Goal: Information Seeking & Learning: Learn about a topic

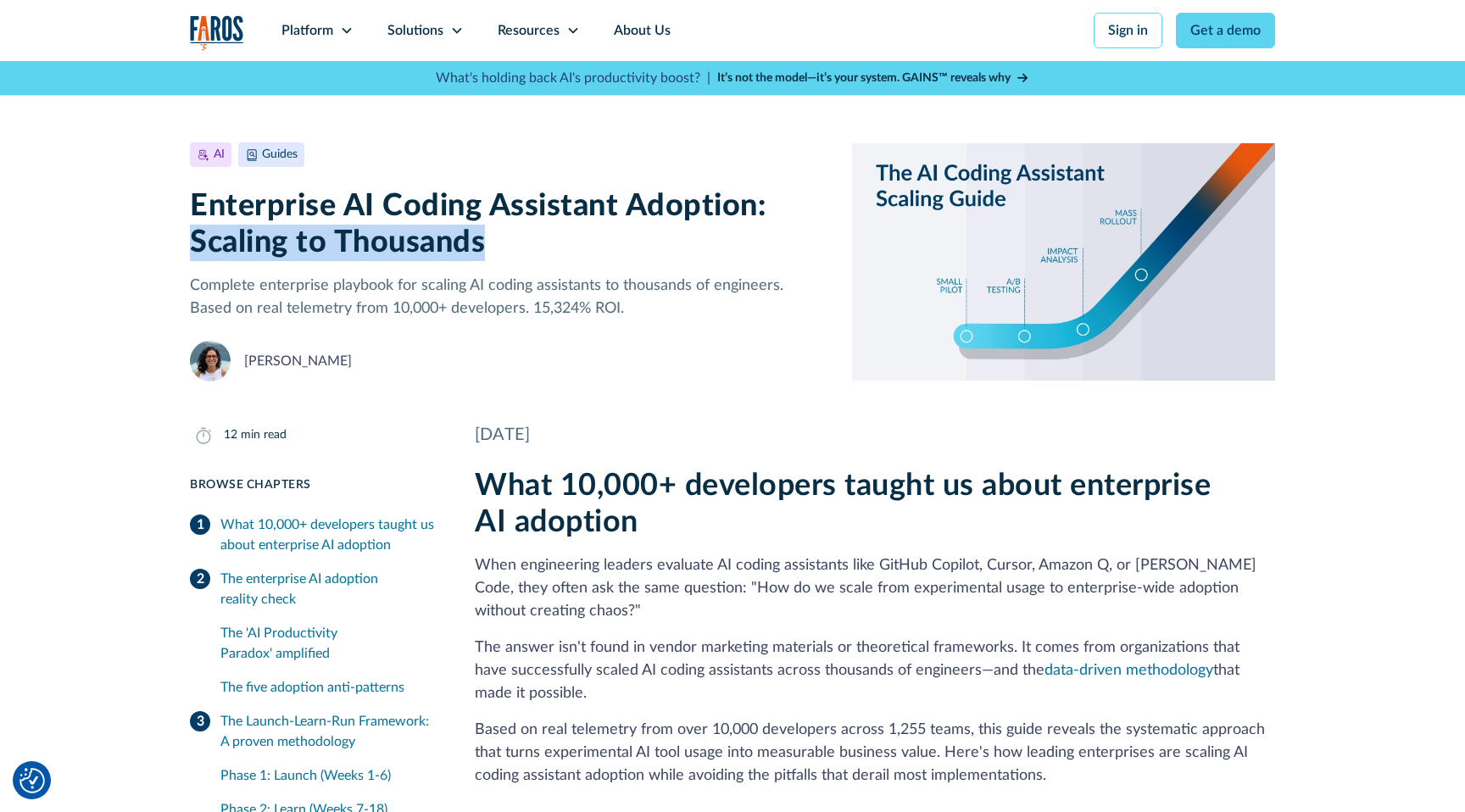
drag, startPoint x: 509, startPoint y: 244, endPoint x: 187, endPoint y: 237, distance: 322.1
click at [187, 237] on div "AI Guides [DATE] 12 min read Enterprise AI Coding Assistant Adoption: Scaling t…" at bounding box center [732, 221] width 1465 height 321
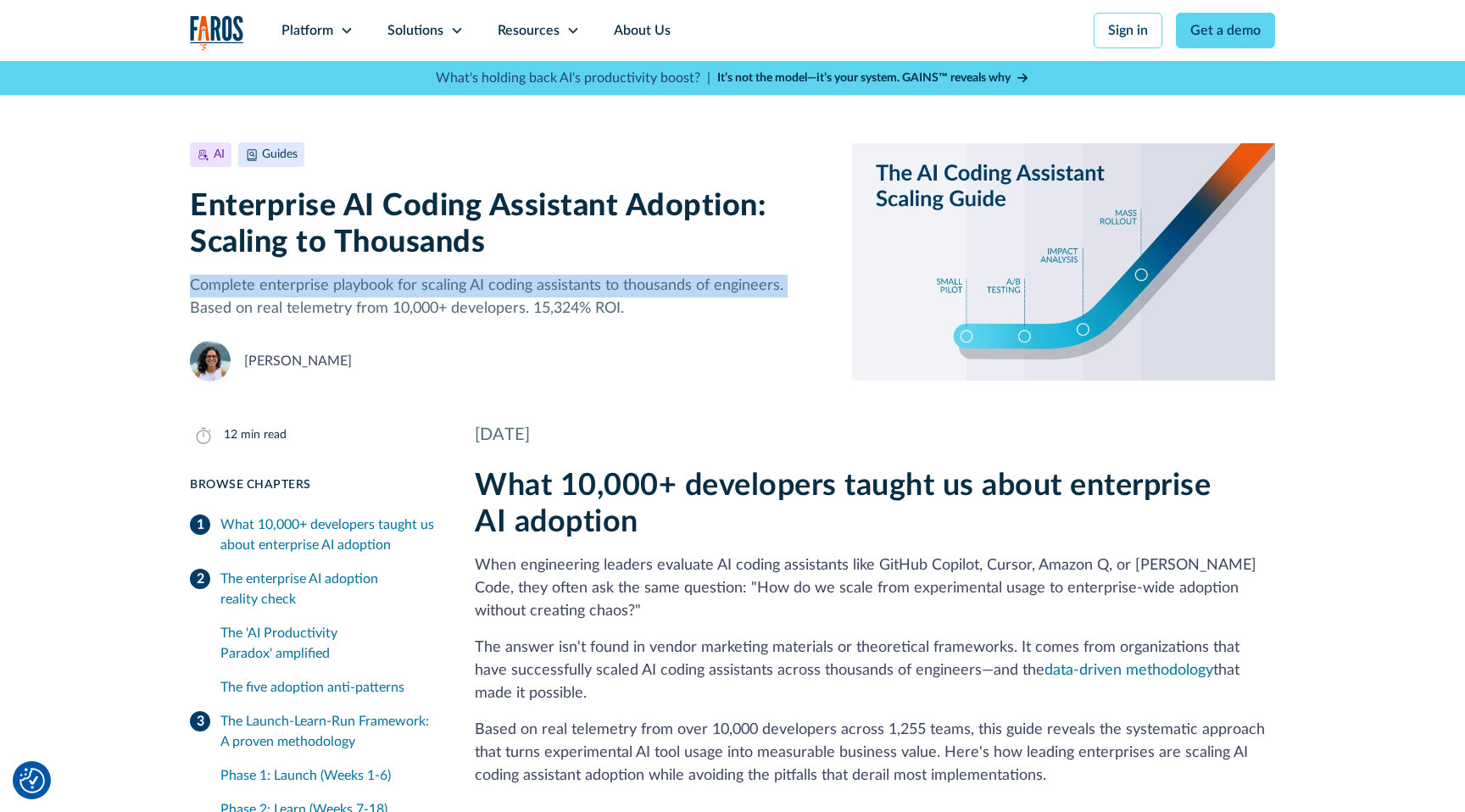
drag, startPoint x: 190, startPoint y: 285, endPoint x: 785, endPoint y: 283, distance: 595.0
click at [785, 283] on p "Complete enterprise playbook for scaling AI coding assistants to thousands of e…" at bounding box center [507, 298] width 635 height 46
copy p "Complete enterprise playbook for scaling AI coding assistants to thousands of e…"
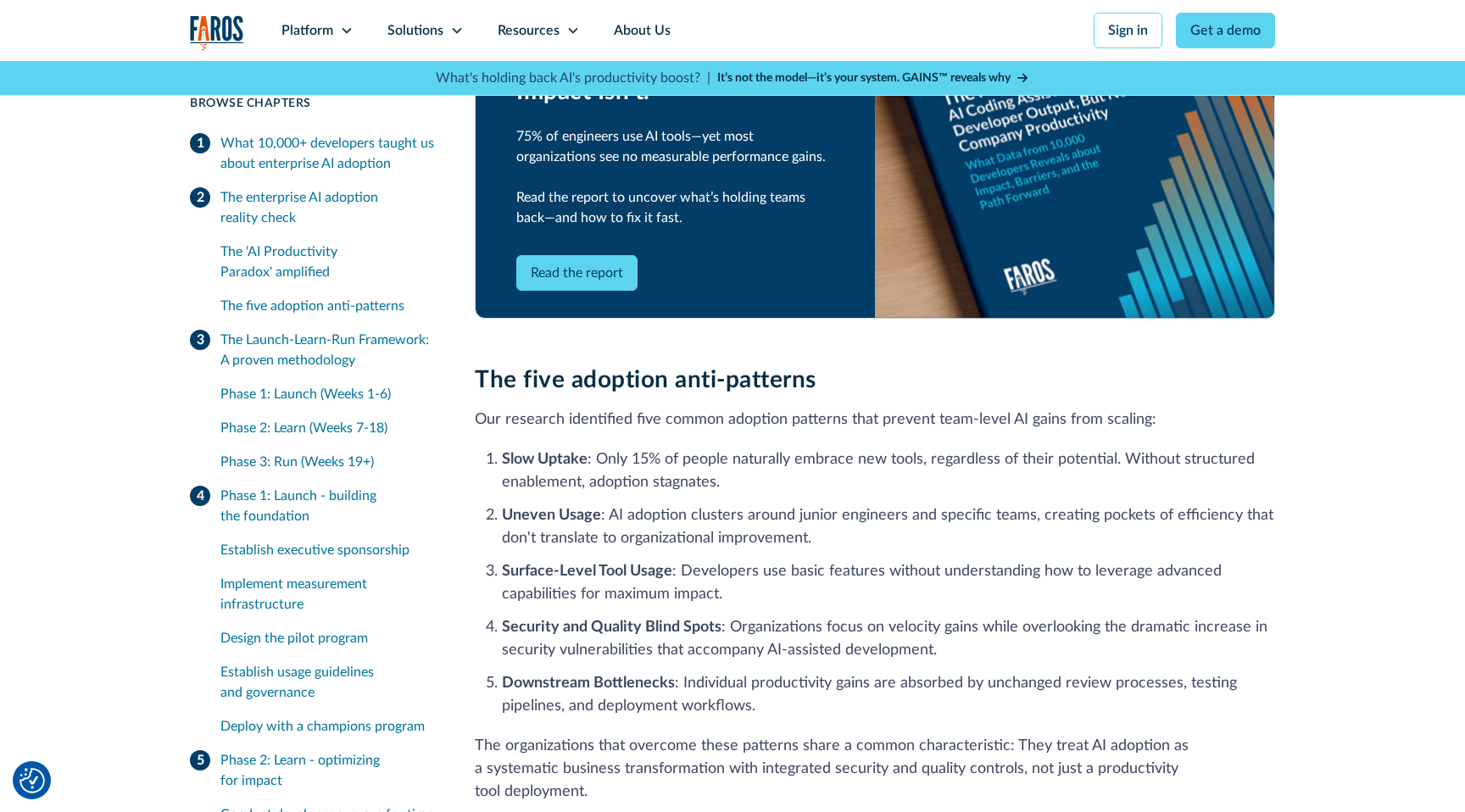
click at [300, 147] on div "What 10,000+ developers taught us about enterprise AI adoption" at bounding box center [328, 153] width 214 height 40
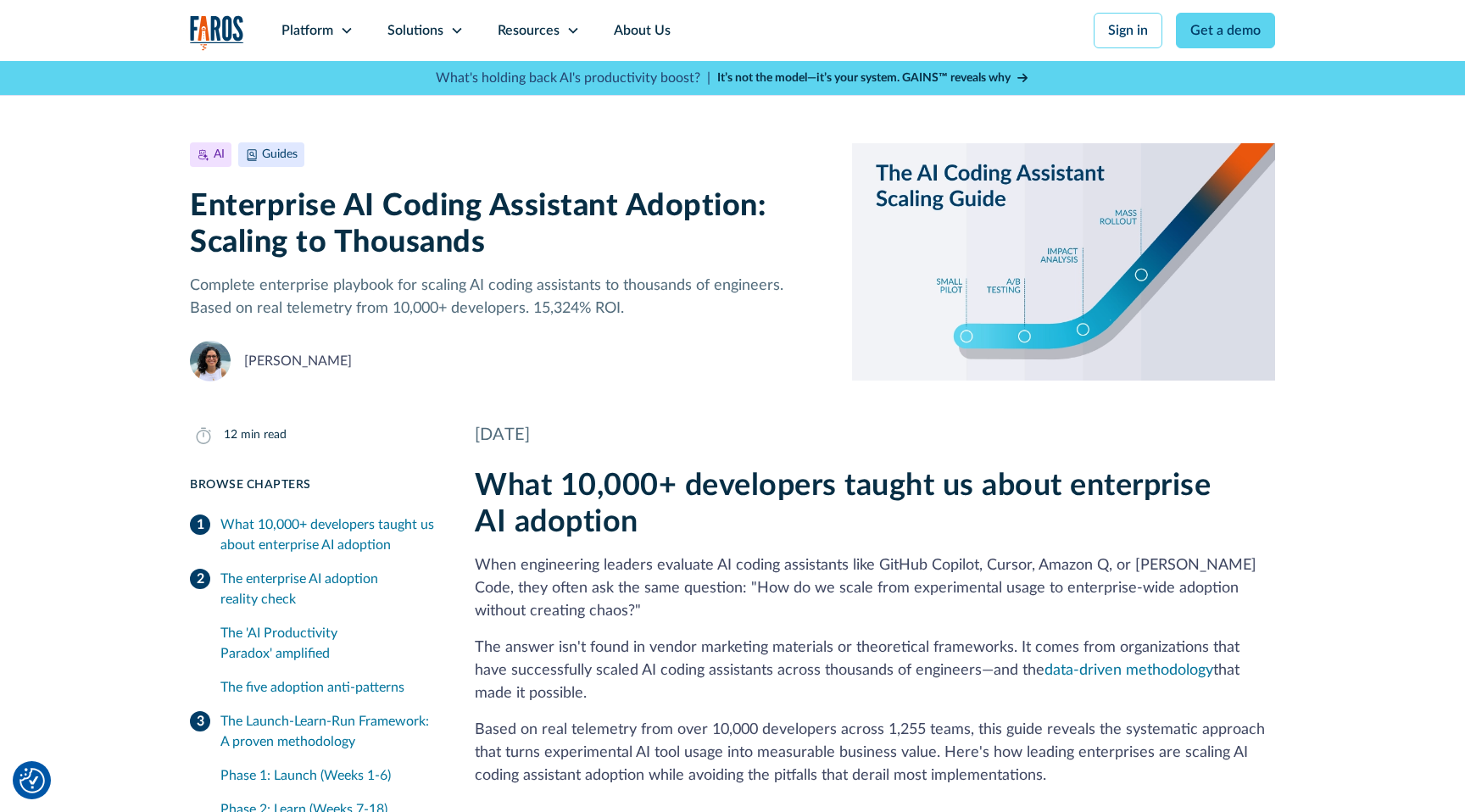
click at [278, 225] on h1 "Enterprise AI Coding Assistant Adoption: Scaling to Thousands" at bounding box center [507, 224] width 635 height 73
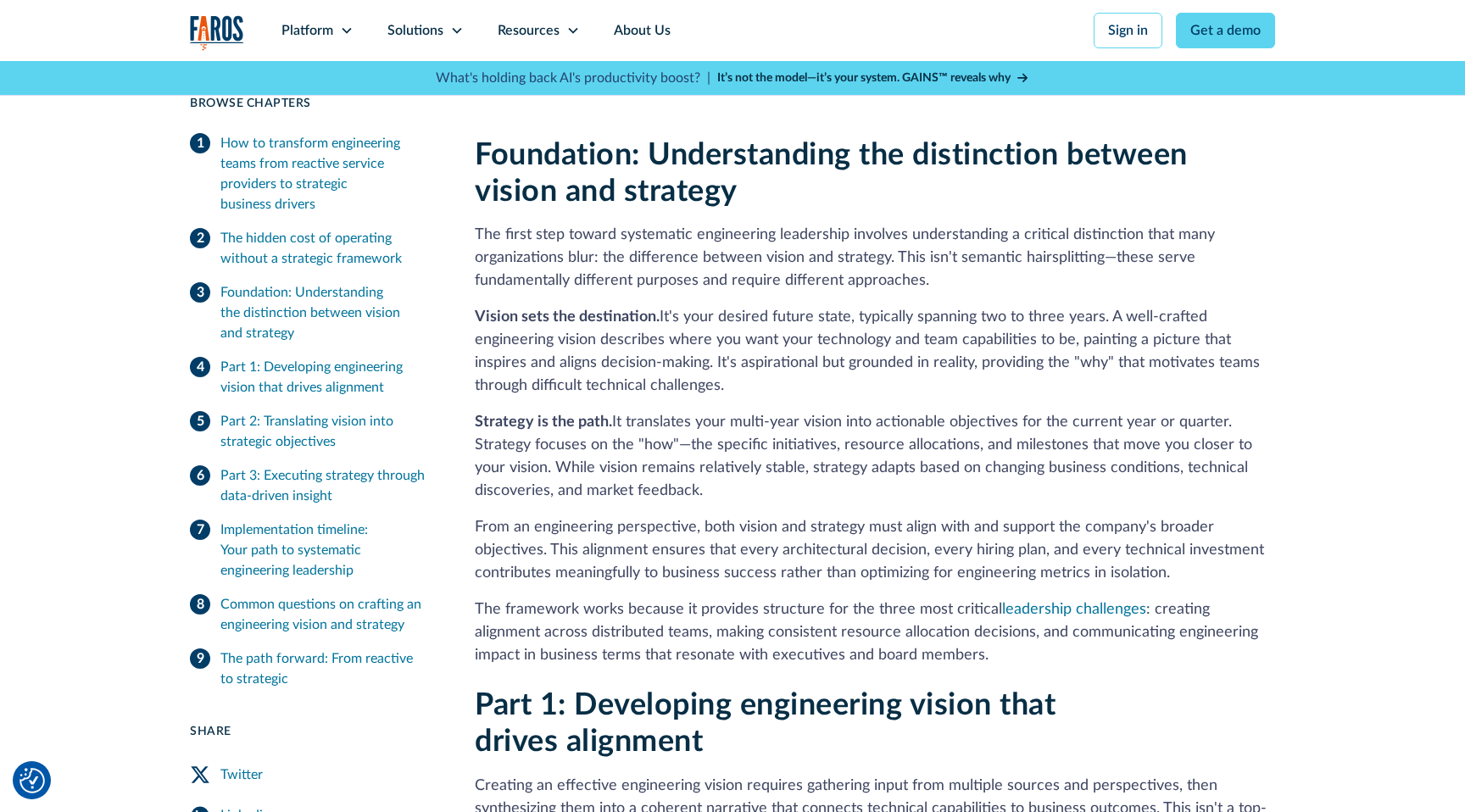
scroll to position [1686, 0]
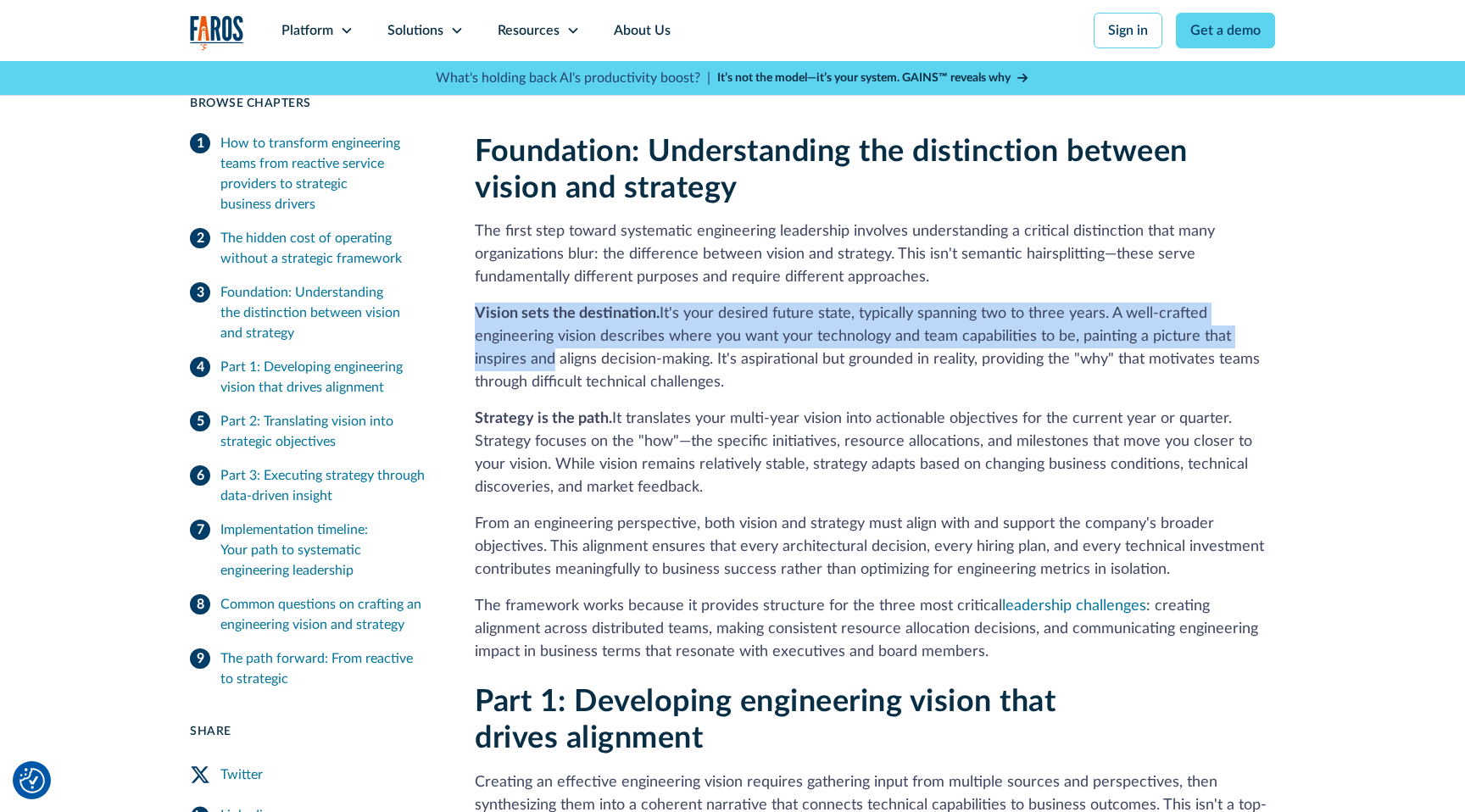
drag, startPoint x: 475, startPoint y: 294, endPoint x: 546, endPoint y: 336, distance: 82.5
click at [547, 336] on p "Vision sets the destination. It's your desired future state, typically spanning…" at bounding box center [875, 348] width 800 height 92
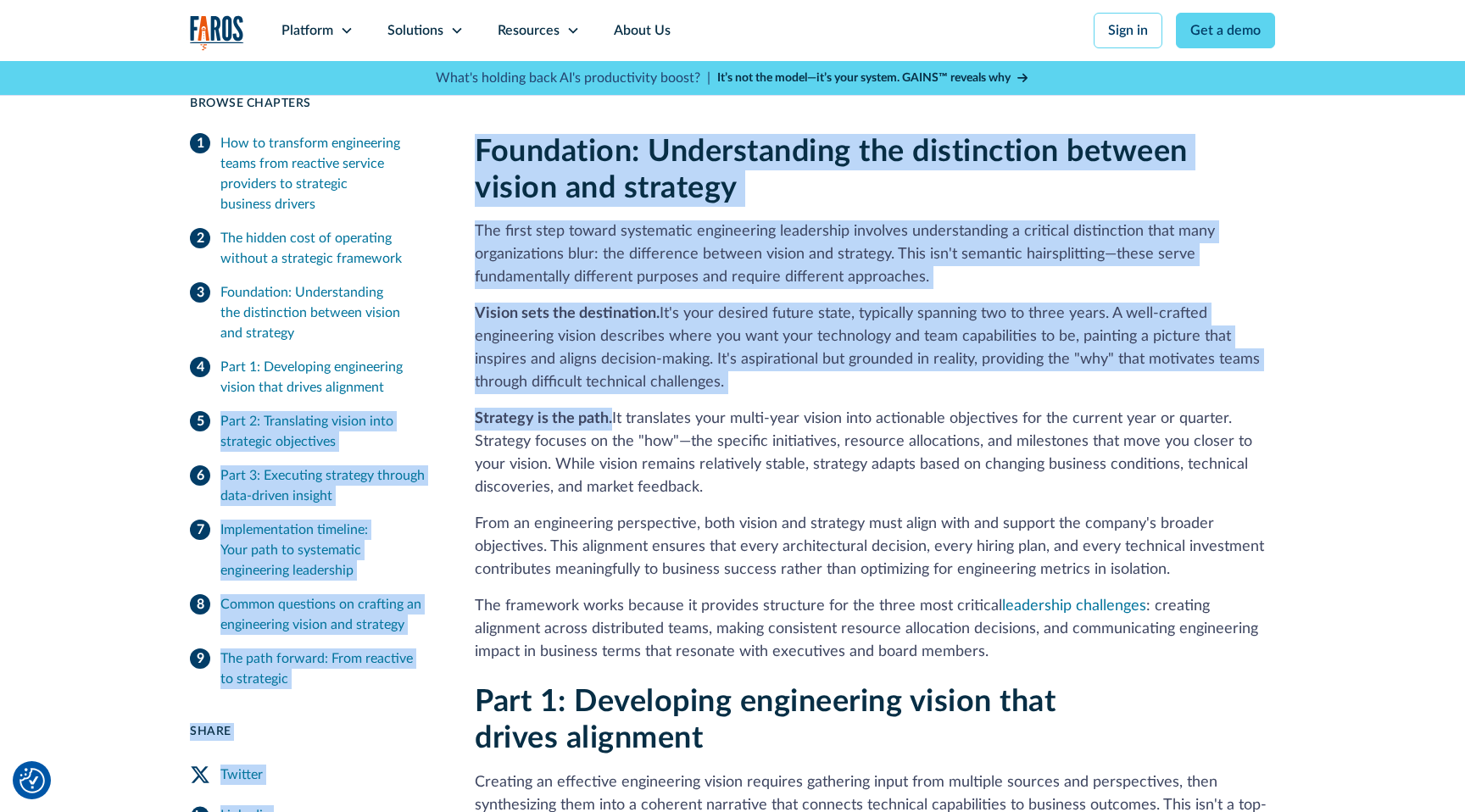
drag, startPoint x: 610, startPoint y: 400, endPoint x: 411, endPoint y: 400, distance: 199.0
click at [597, 411] on strong "Strategy is the path." at bounding box center [544, 419] width 138 height 15
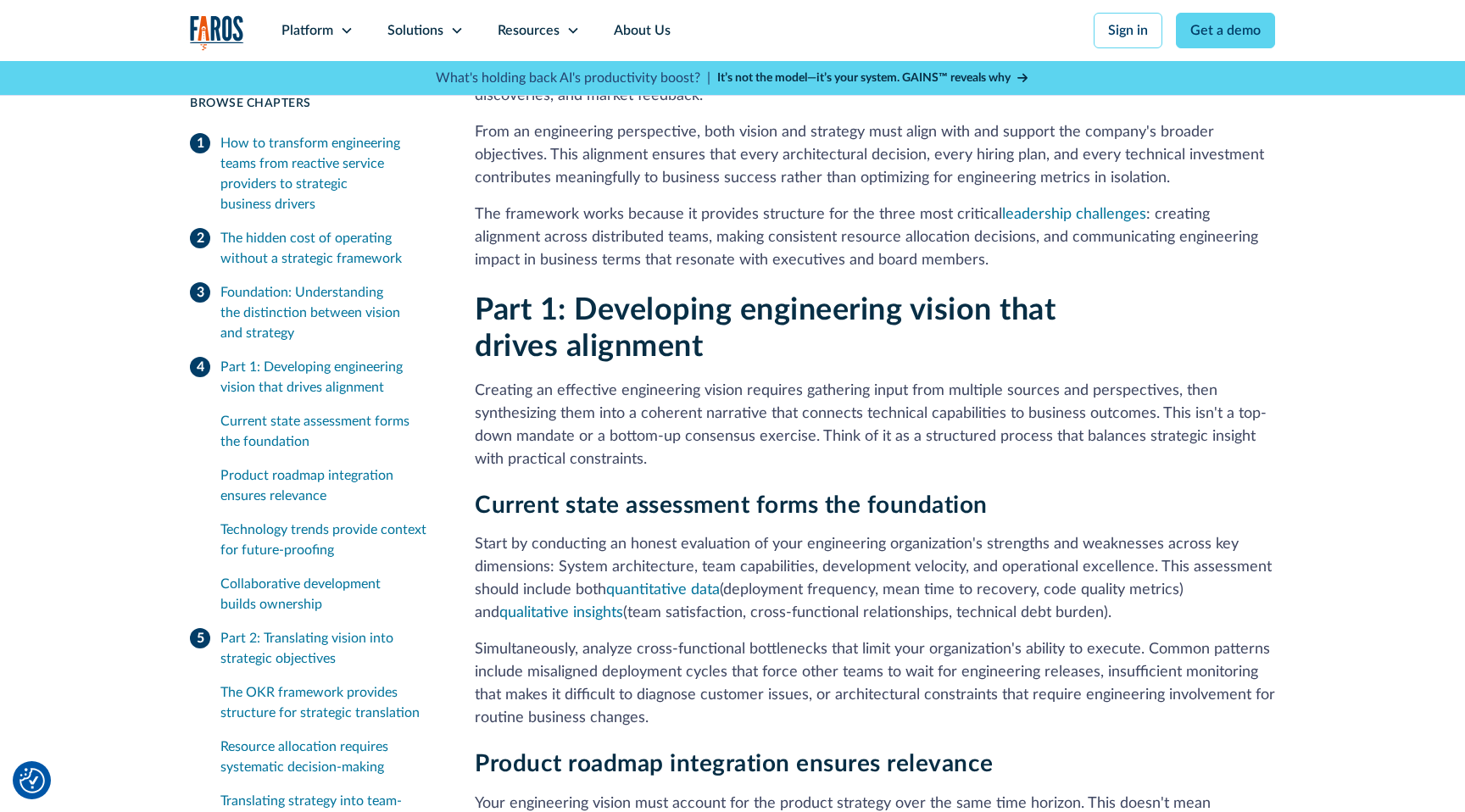
scroll to position [2075, 0]
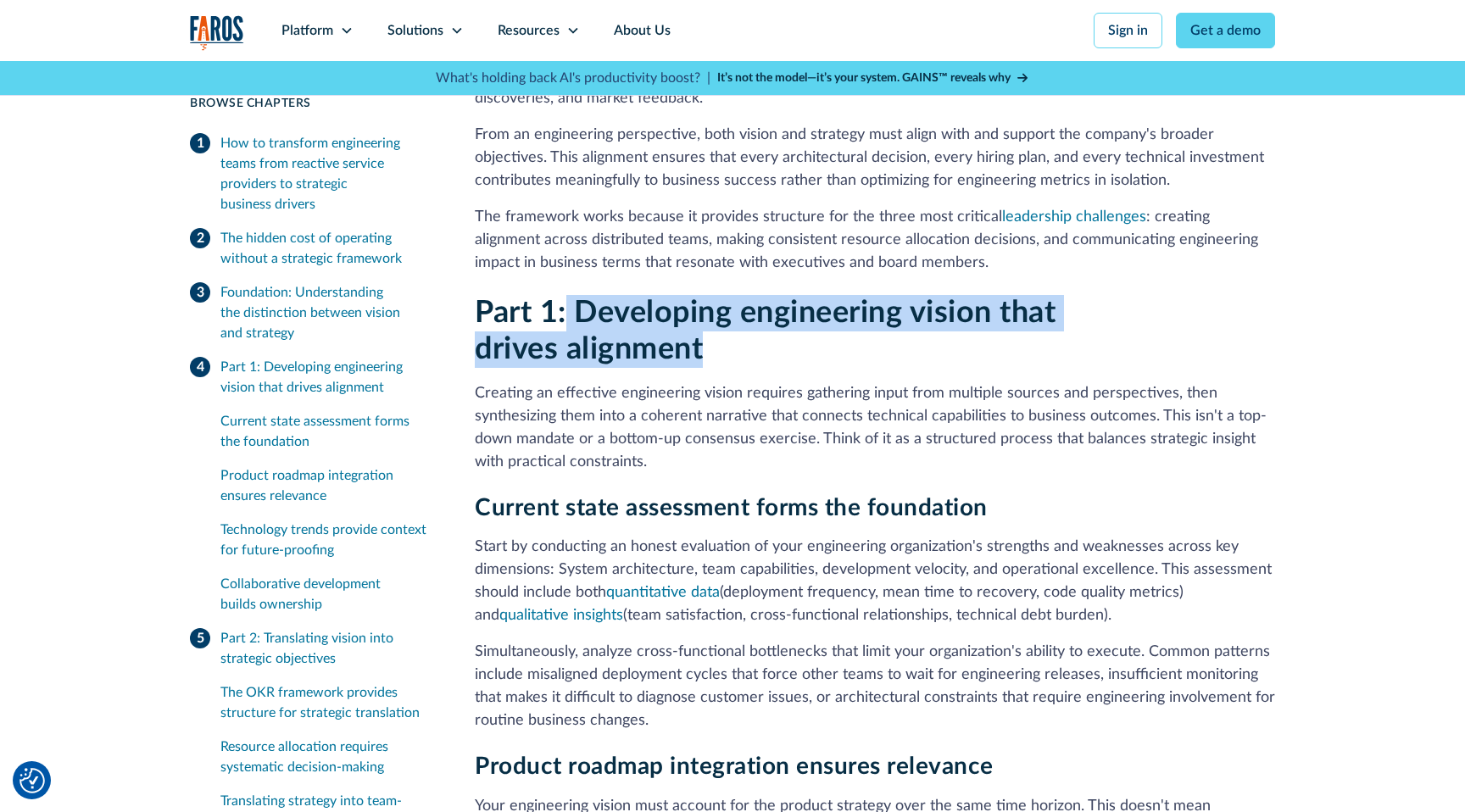
drag, startPoint x: 702, startPoint y: 335, endPoint x: 568, endPoint y: 303, distance: 137.8
click at [568, 303] on h2 "Part 1: Developing engineering vision that drives alignment" at bounding box center [875, 331] width 800 height 73
copy strong "Developing engineering vision that drives alignment"
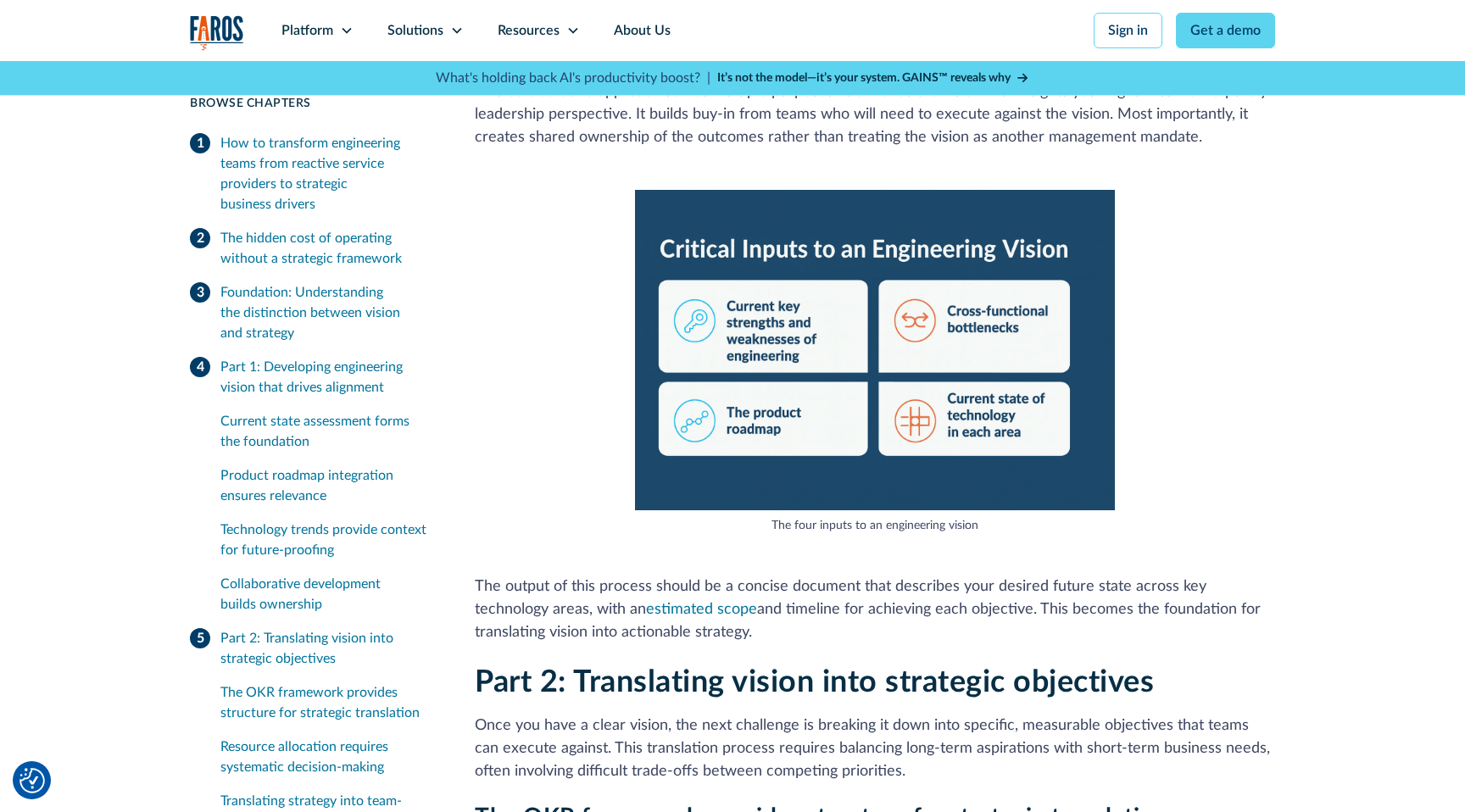
scroll to position [3465, 0]
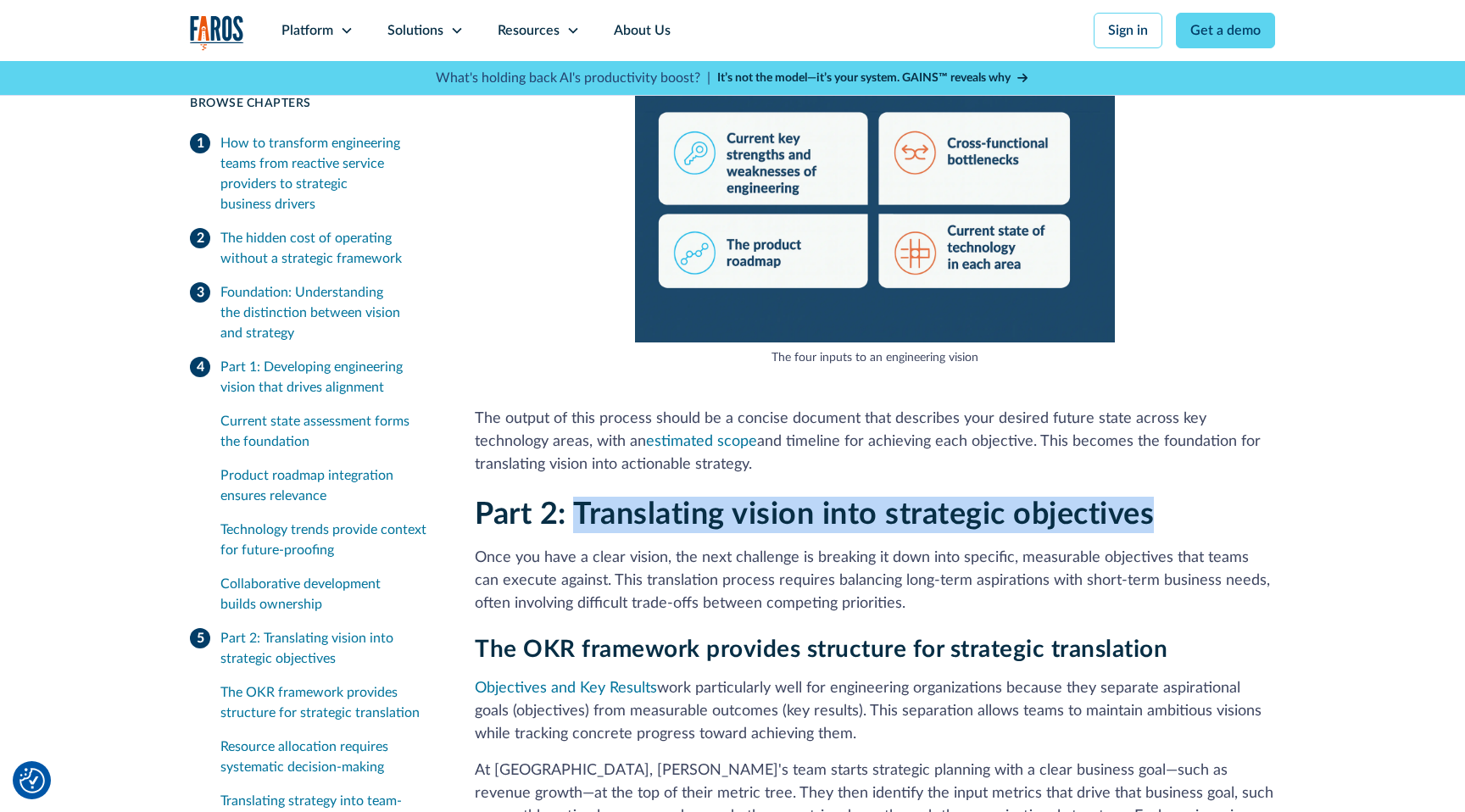
drag, startPoint x: 578, startPoint y: 491, endPoint x: 1258, endPoint y: 492, distance: 680.0
click at [1258, 497] on h2 "Part 2: Translating vision into strategic objectives" at bounding box center [875, 515] width 800 height 37
copy strong "Translating vision into strategic objectives"
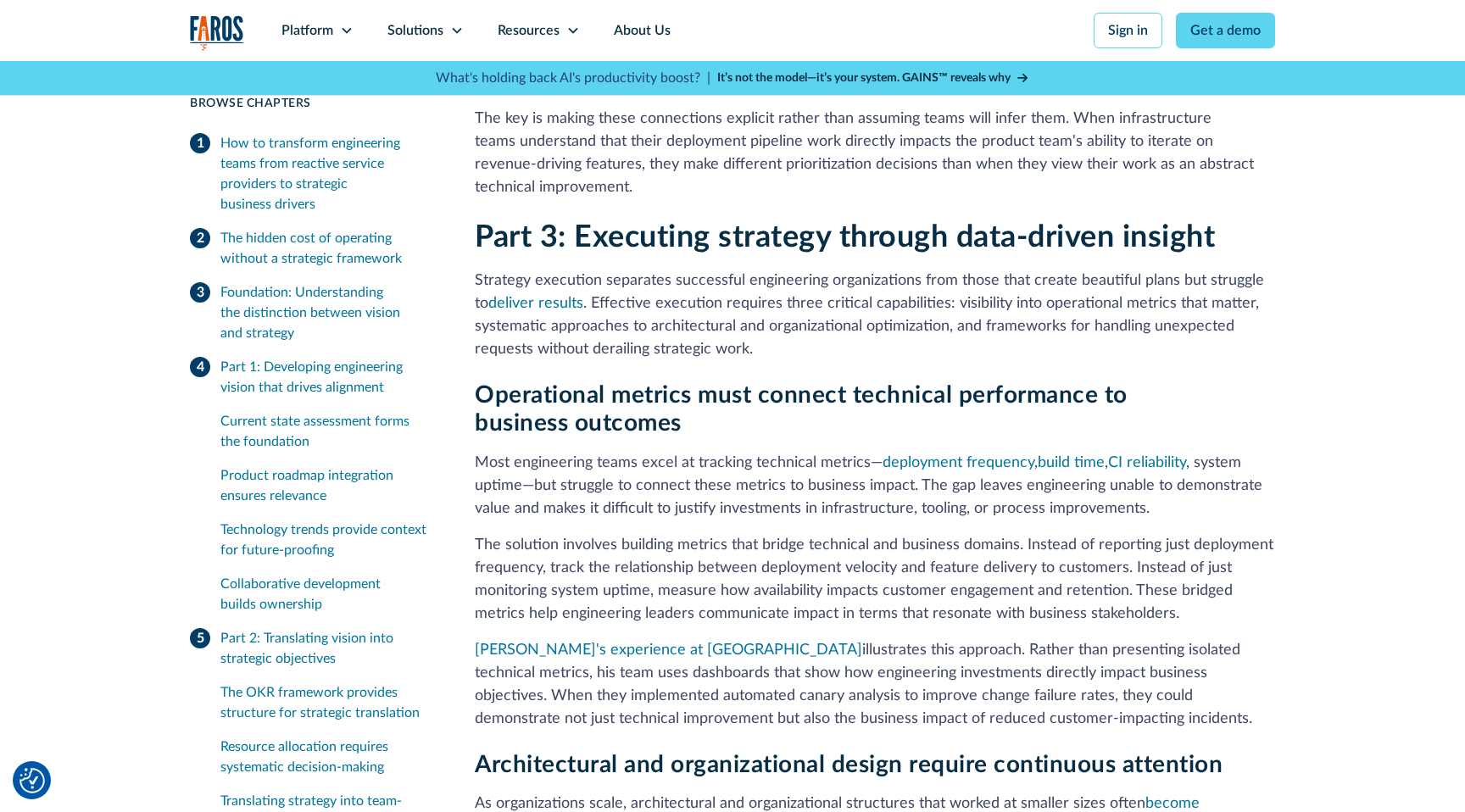
scroll to position [5201, 0]
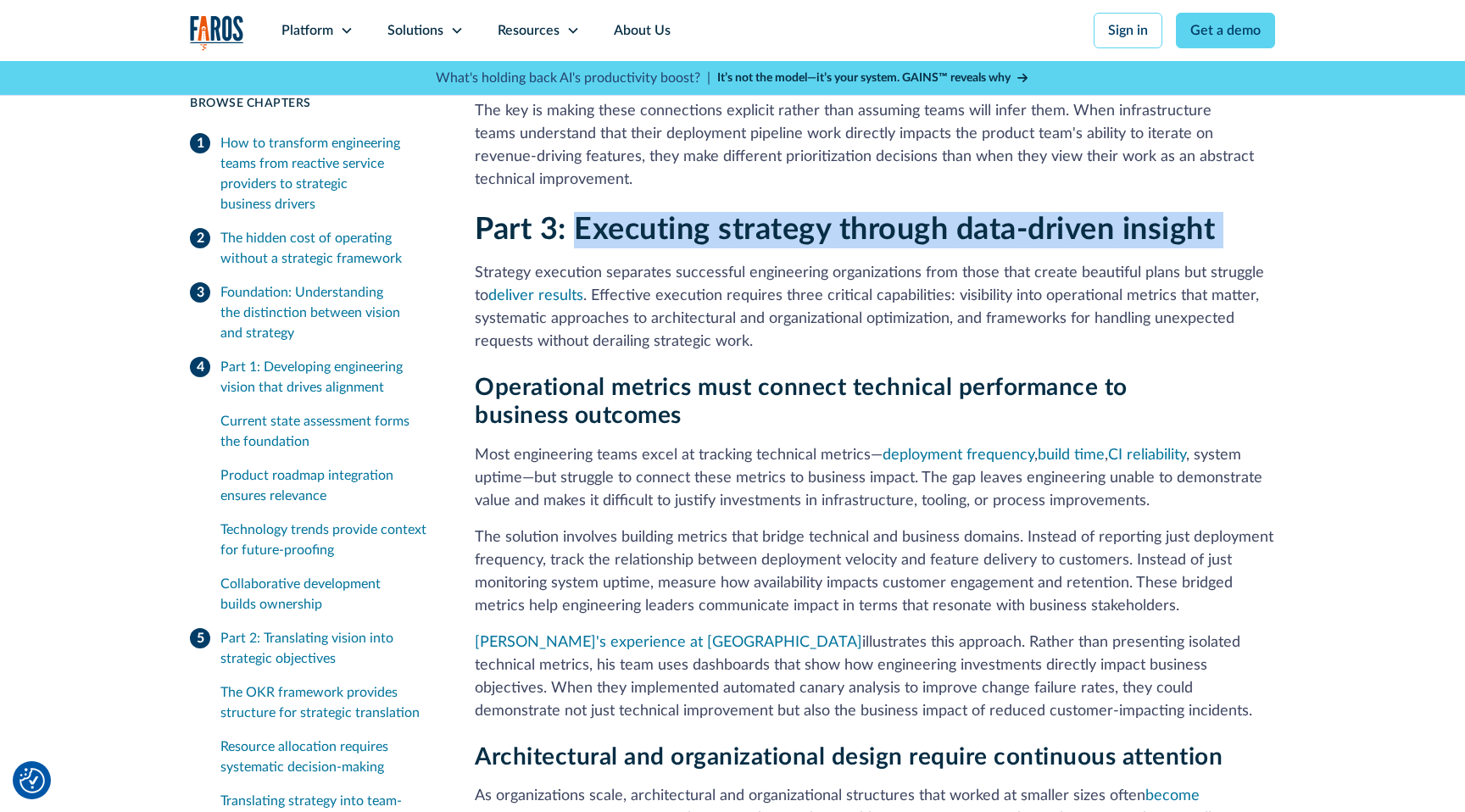
drag, startPoint x: 577, startPoint y: 184, endPoint x: 1414, endPoint y: 203, distance: 837.2
copy strong "Executing strategy through data-driven insight"
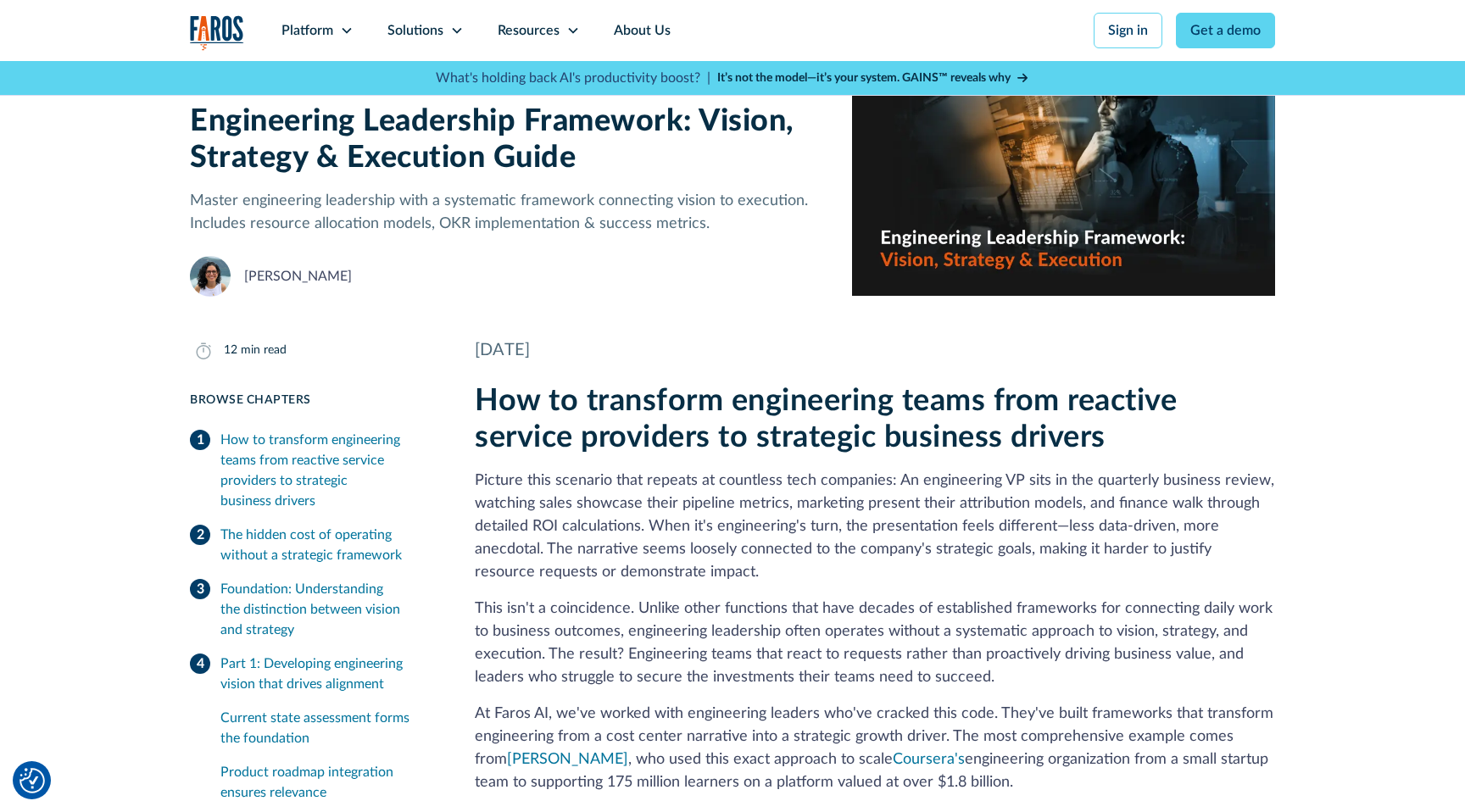
scroll to position [0, 0]
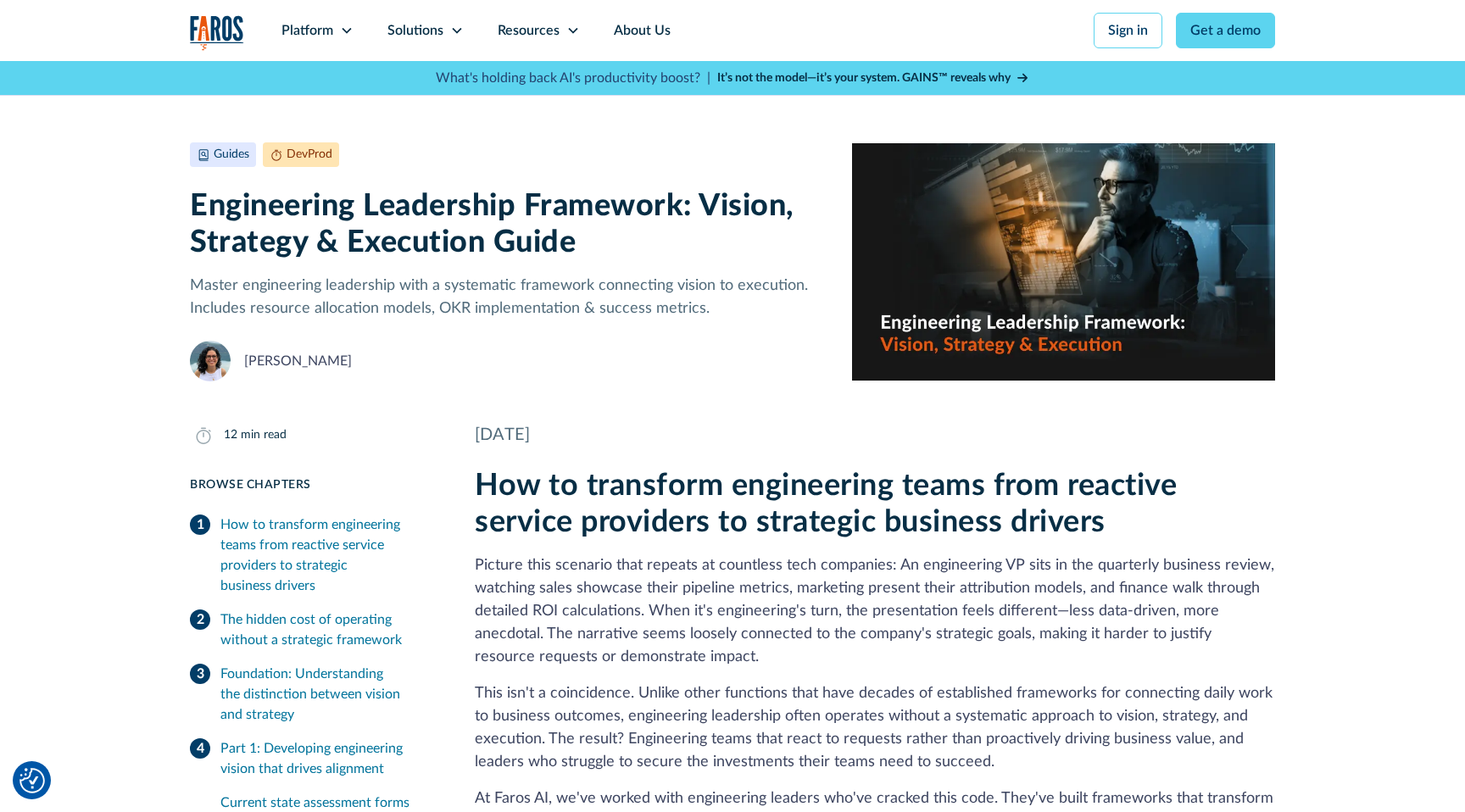
click at [381, 213] on h1 "Engineering Leadership Framework: Vision, Strategy & Execution Guide" at bounding box center [507, 224] width 635 height 73
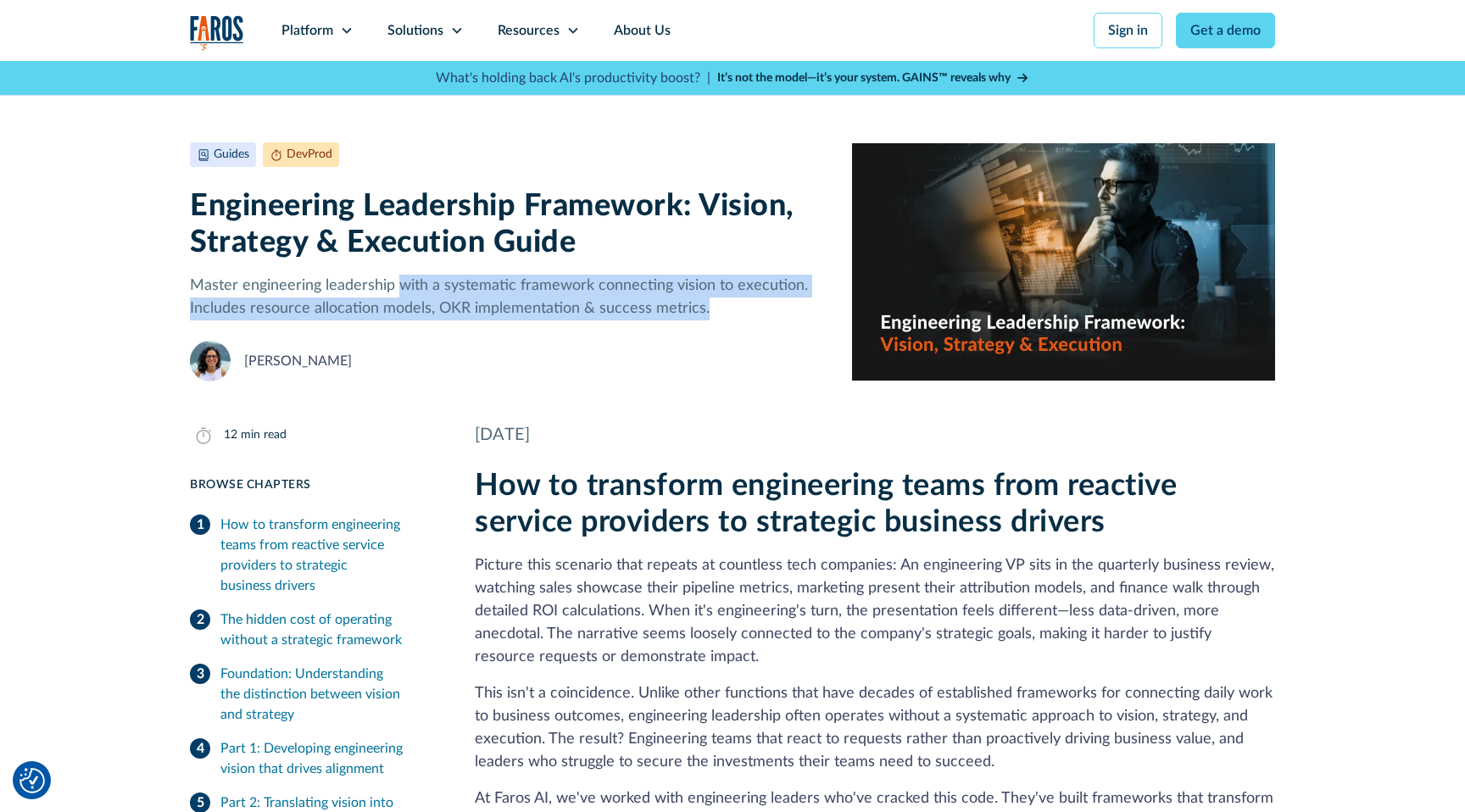
drag, startPoint x: 397, startPoint y: 289, endPoint x: 704, endPoint y: 309, distance: 307.7
click at [704, 309] on p "Master engineering leadership with a systematic framework connecting vision to …" at bounding box center [507, 298] width 635 height 46
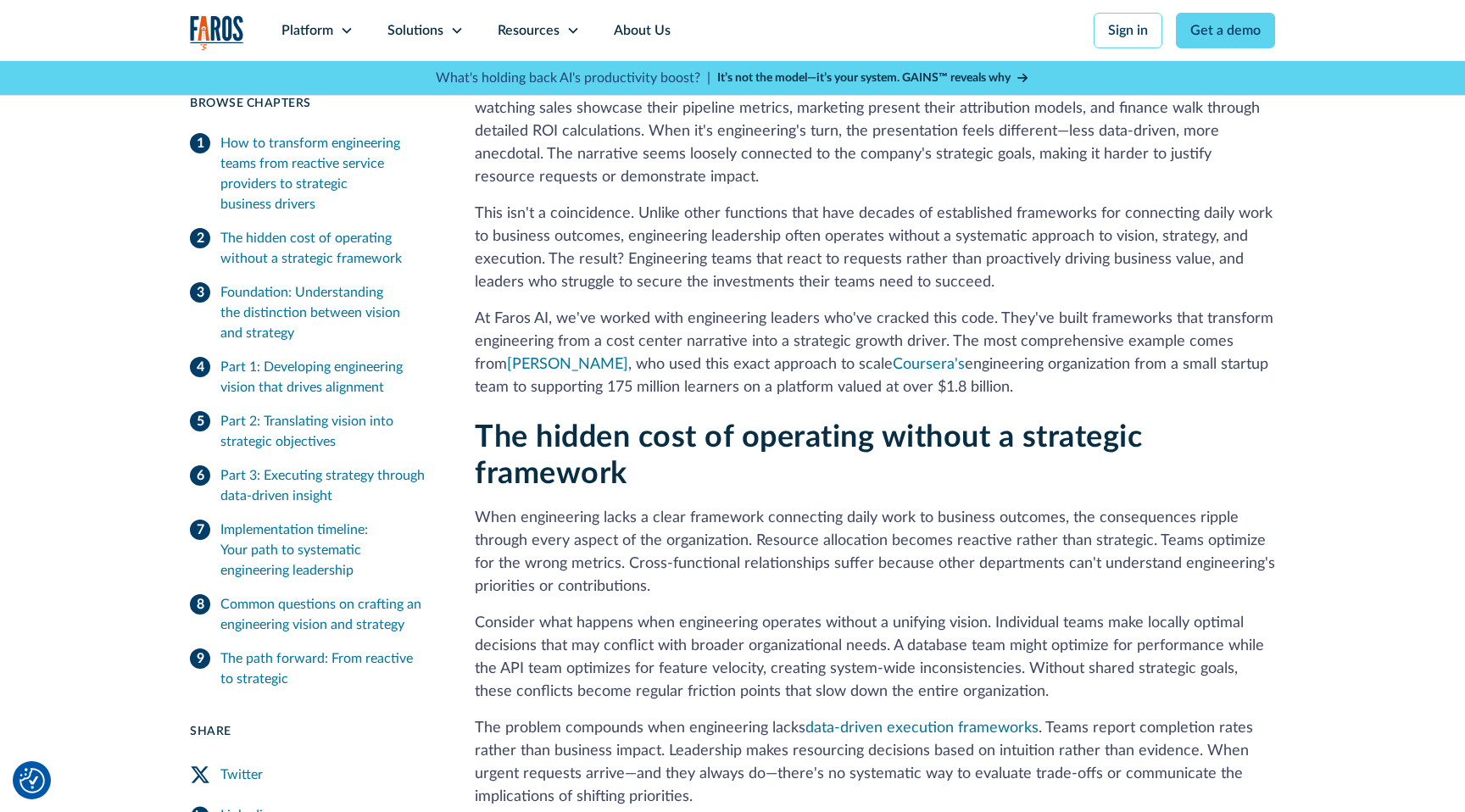
scroll to position [465, 0]
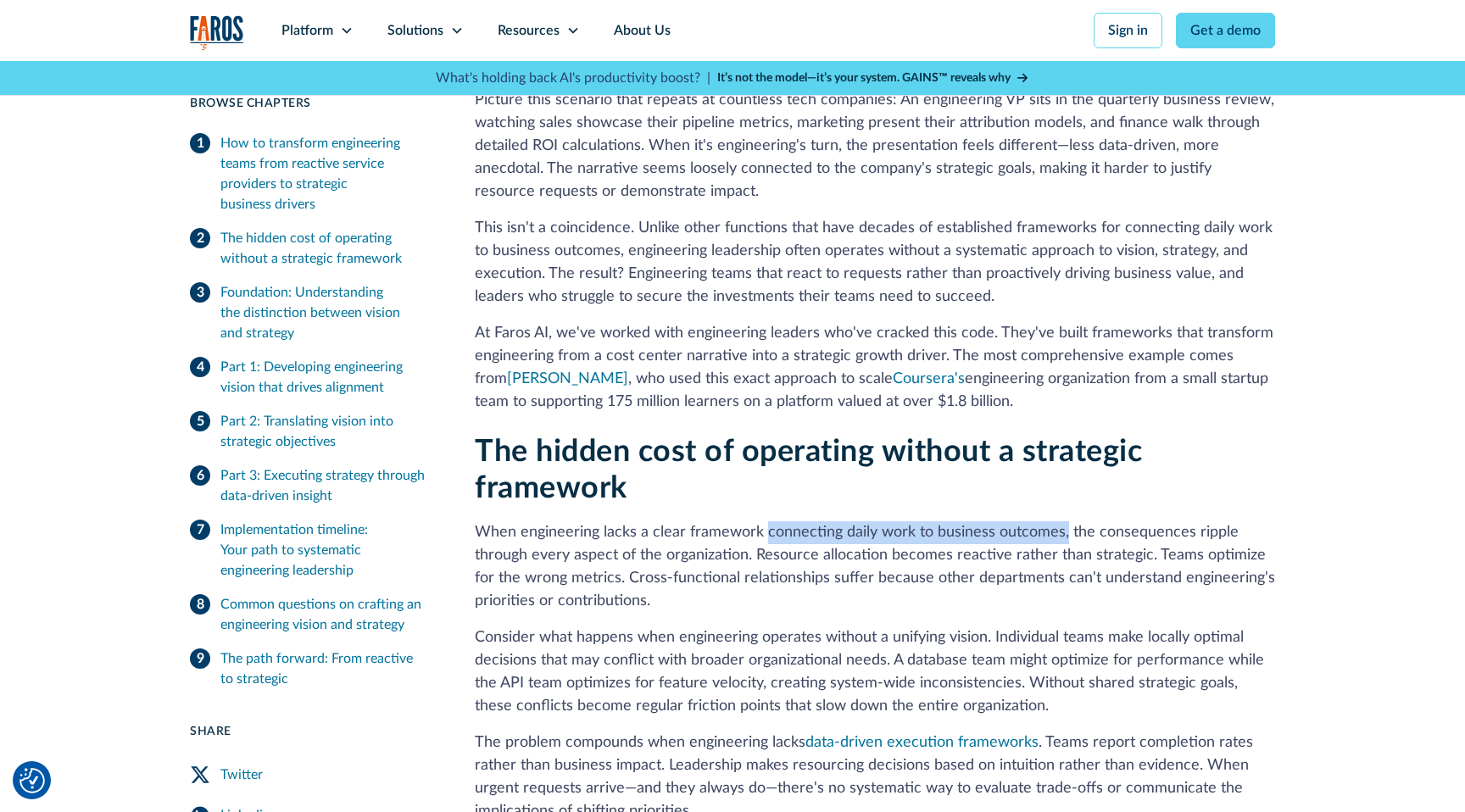
drag, startPoint x: 762, startPoint y: 536, endPoint x: 1061, endPoint y: 532, distance: 299.0
click at [1061, 532] on p "When engineering lacks a clear framework connecting daily work to business outc…" at bounding box center [875, 566] width 800 height 92
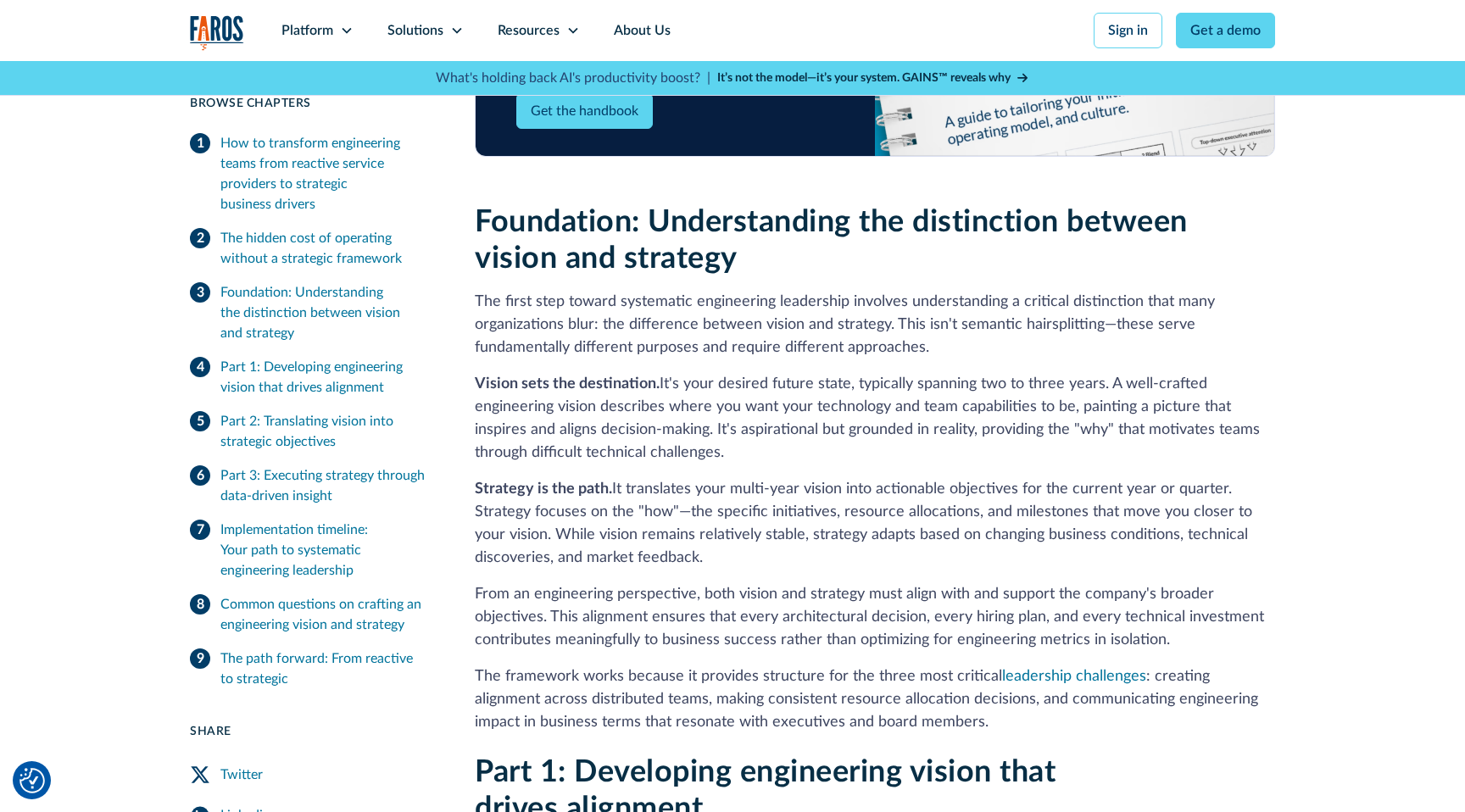
scroll to position [1668, 0]
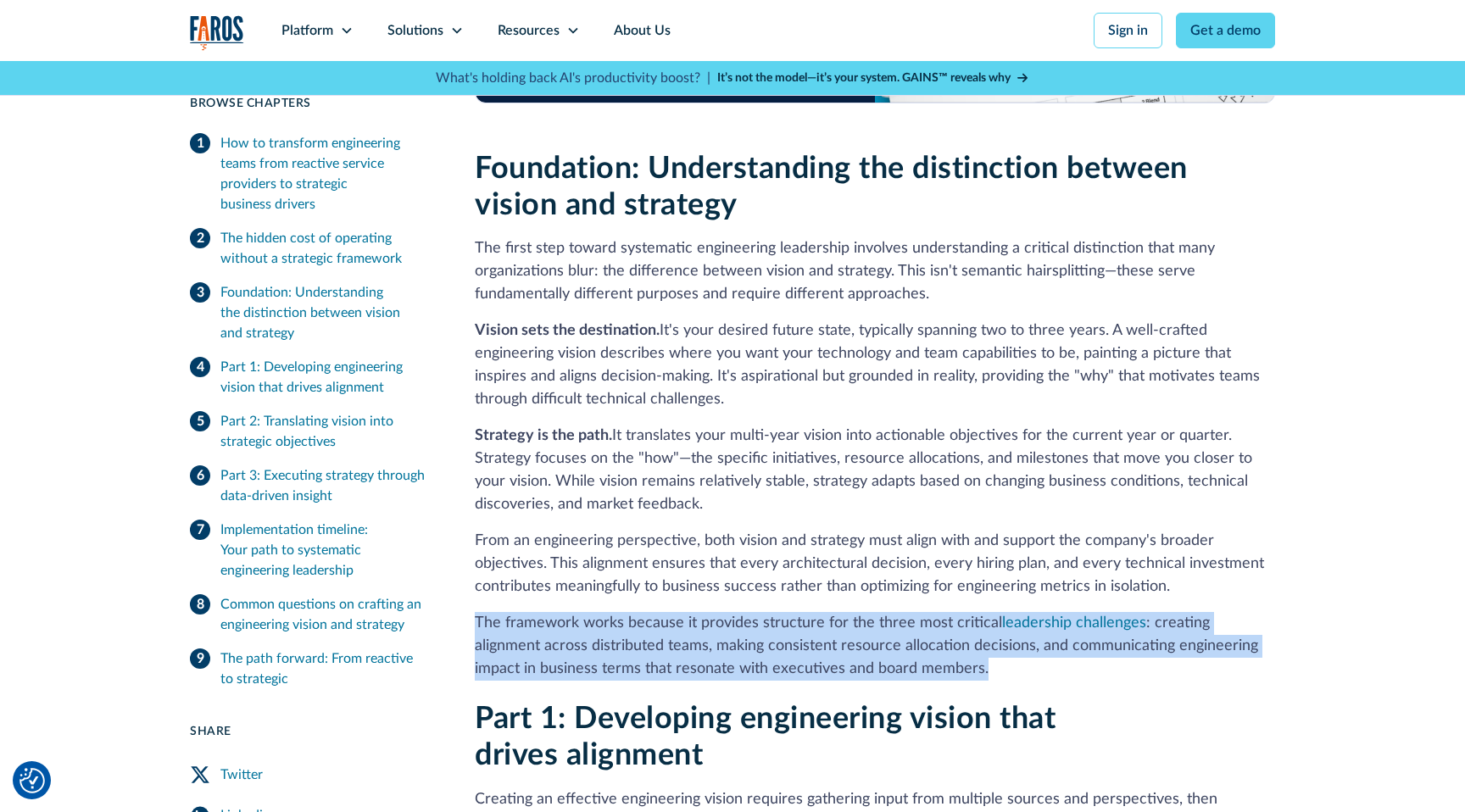
drag, startPoint x: 935, startPoint y: 648, endPoint x: 473, endPoint y: 606, distance: 463.9
copy p "The framework works because it provides structure for the three most critical l…"
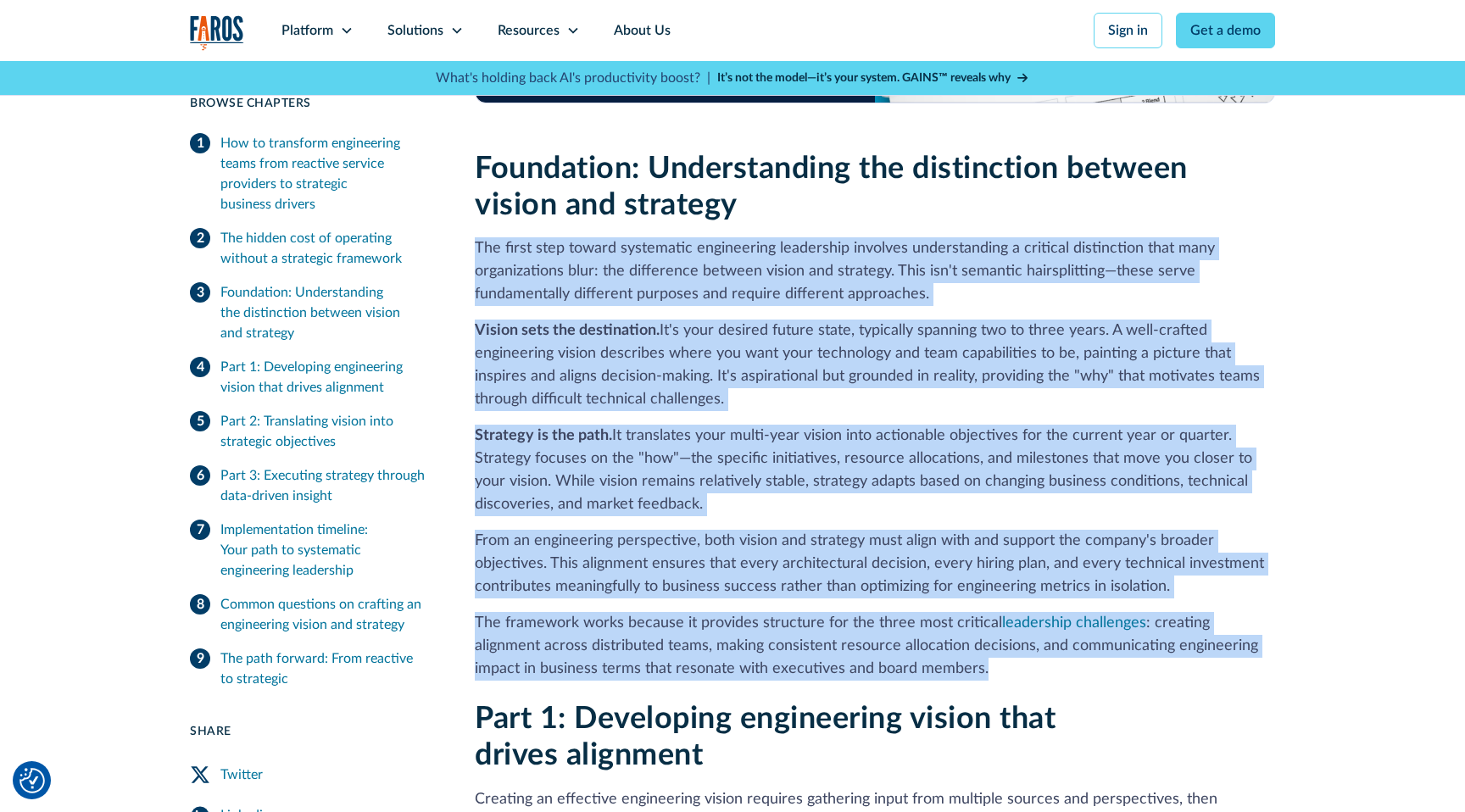
drag, startPoint x: 474, startPoint y: 228, endPoint x: 1111, endPoint y: 648, distance: 763.0
copy div "The first step toward systematic engineering leadership involves understanding …"
click at [907, 426] on p "Strategy is the path. It translates your multi-year vision into actionable obje…" at bounding box center [875, 470] width 800 height 92
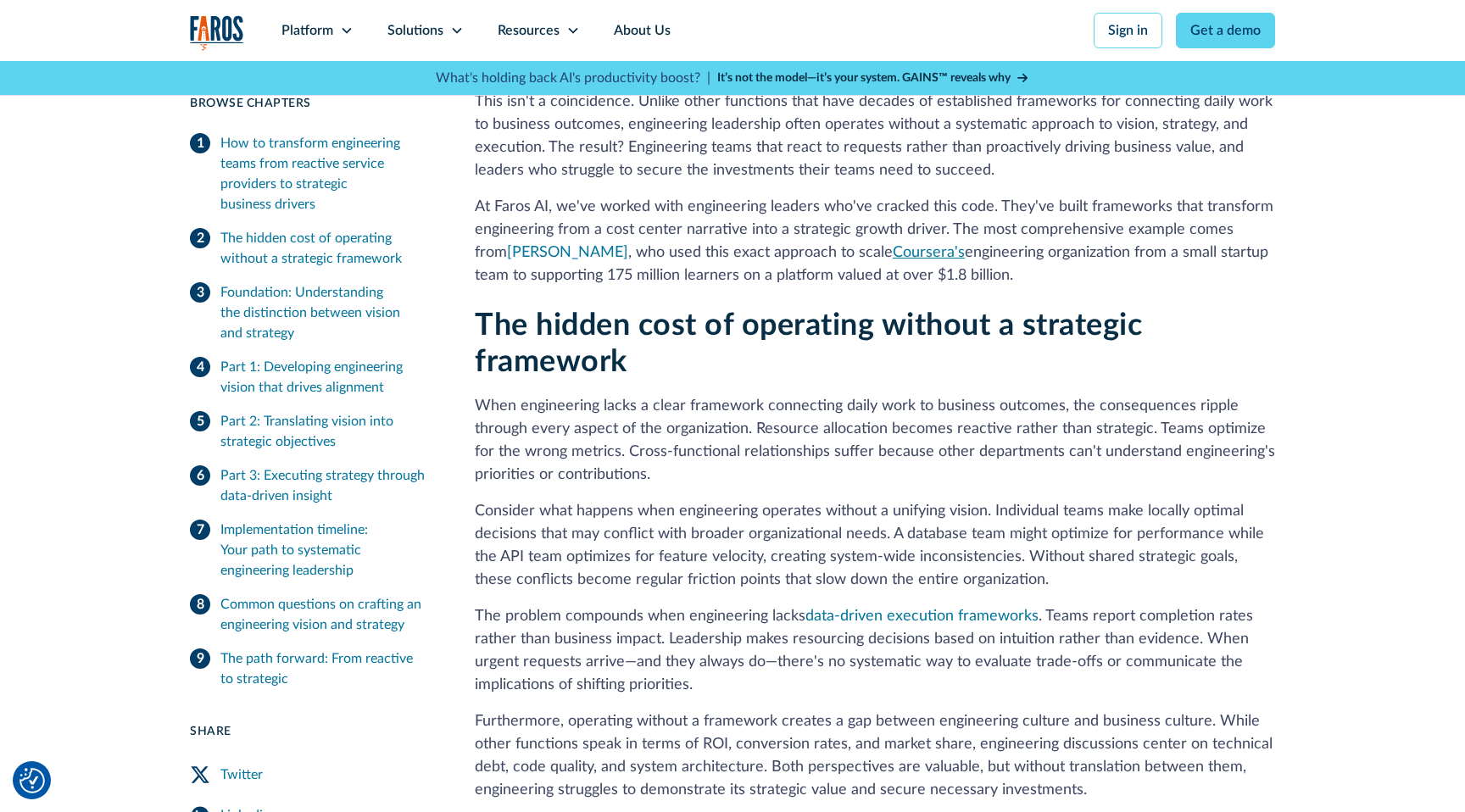
scroll to position [592, 0]
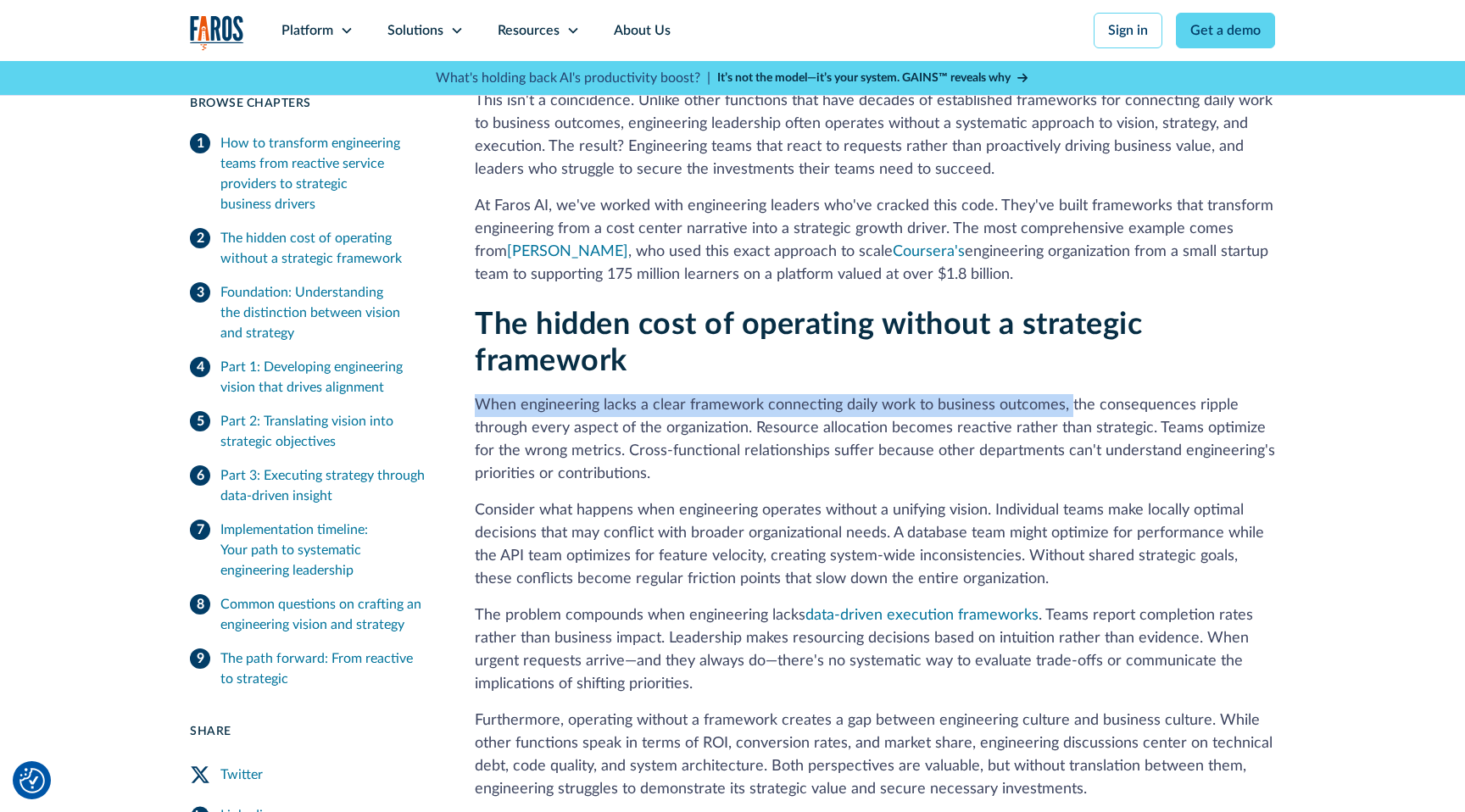
drag, startPoint x: 1065, startPoint y: 407, endPoint x: 472, endPoint y: 410, distance: 593.0
copy p "When engineering lacks a clear framework connecting daily work to business outc…"
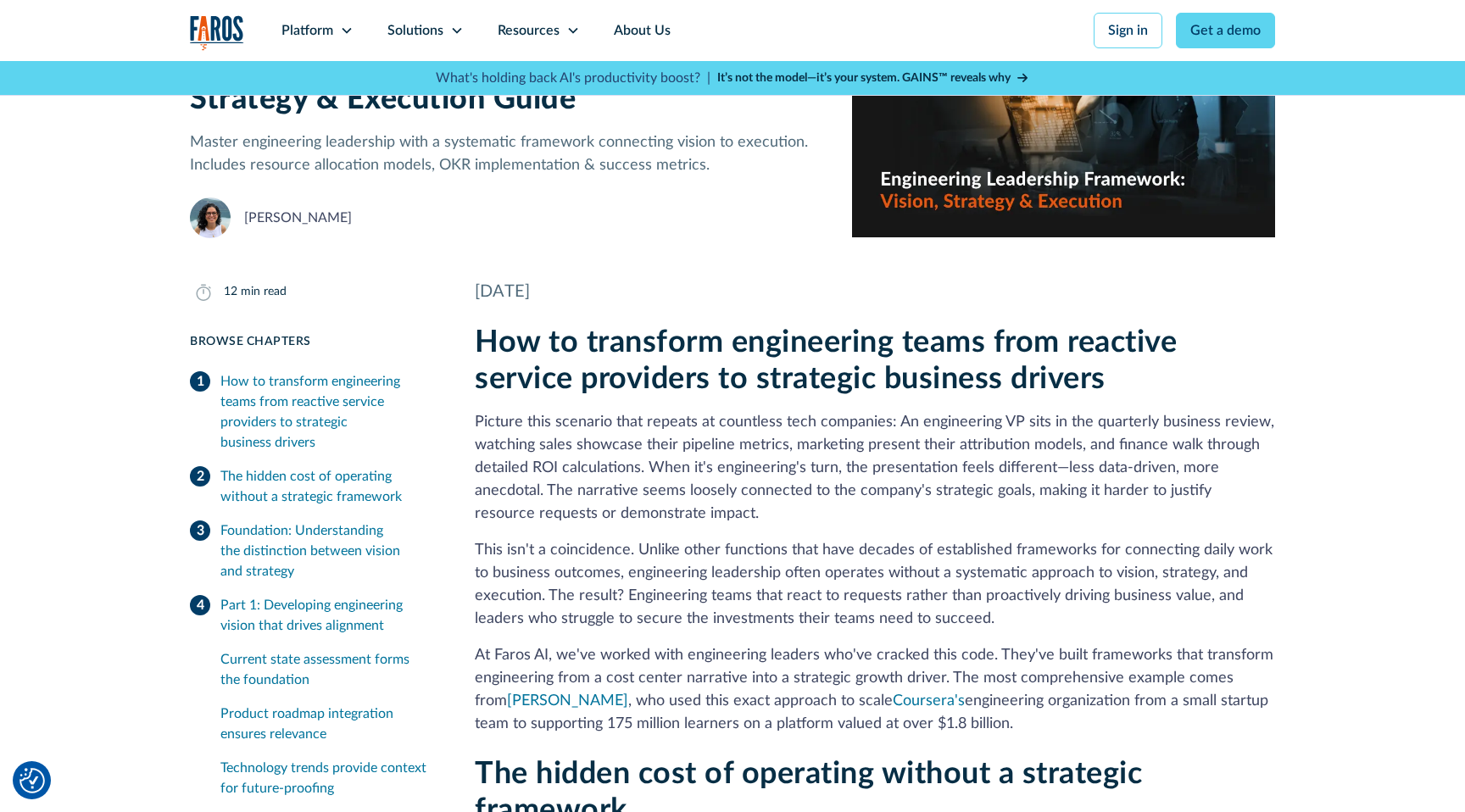
scroll to position [0, 0]
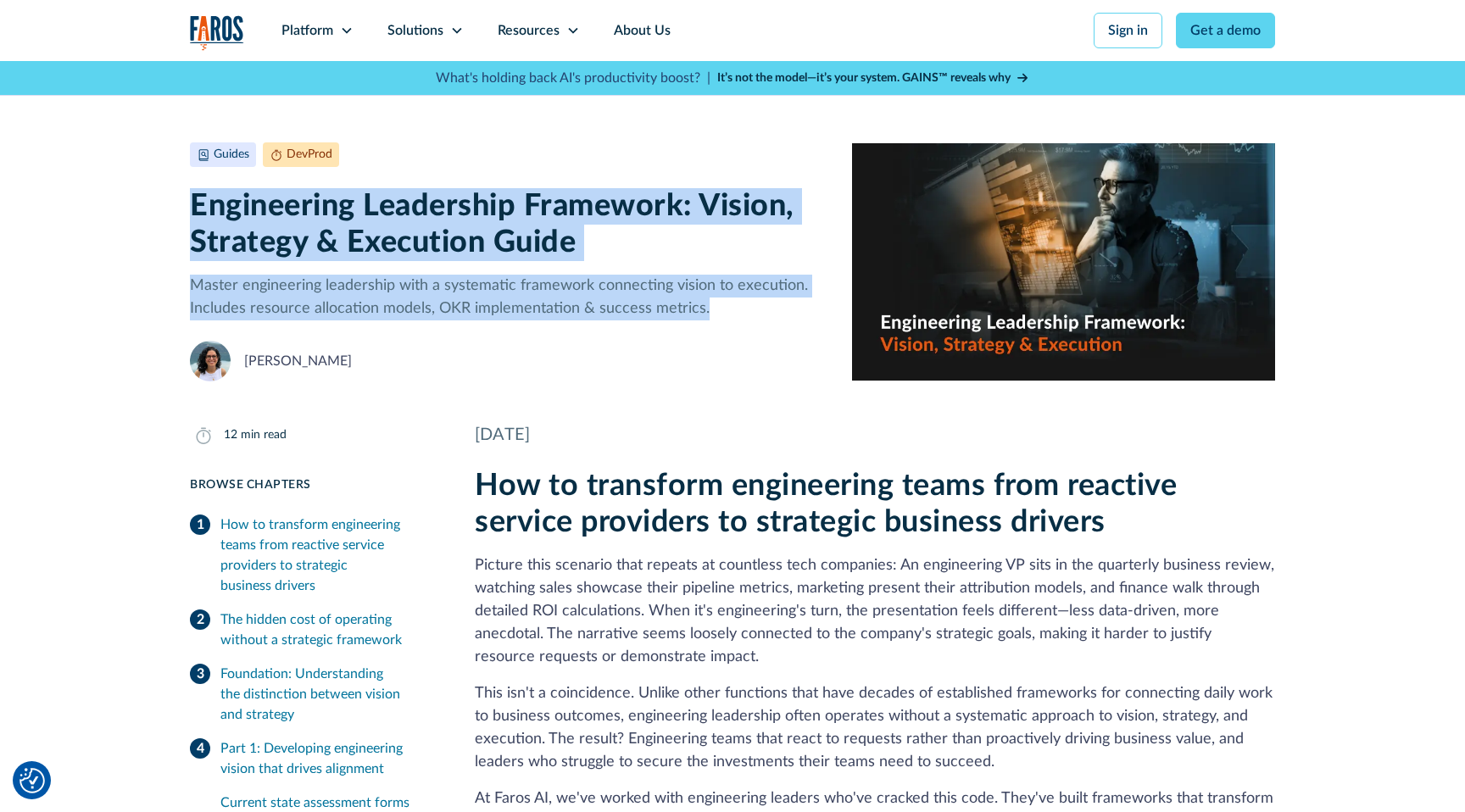
drag, startPoint x: 194, startPoint y: 206, endPoint x: 808, endPoint y: 310, distance: 622.7
click at [808, 310] on div "Guides DevProd September 11, 2025 12 min read Engineering Leadership Framework:…" at bounding box center [507, 262] width 635 height 239
copy div "Engineering Leadership Framework: Vision, Strategy & Execution Guide Master eng…"
